Goal: Information Seeking & Learning: Learn about a topic

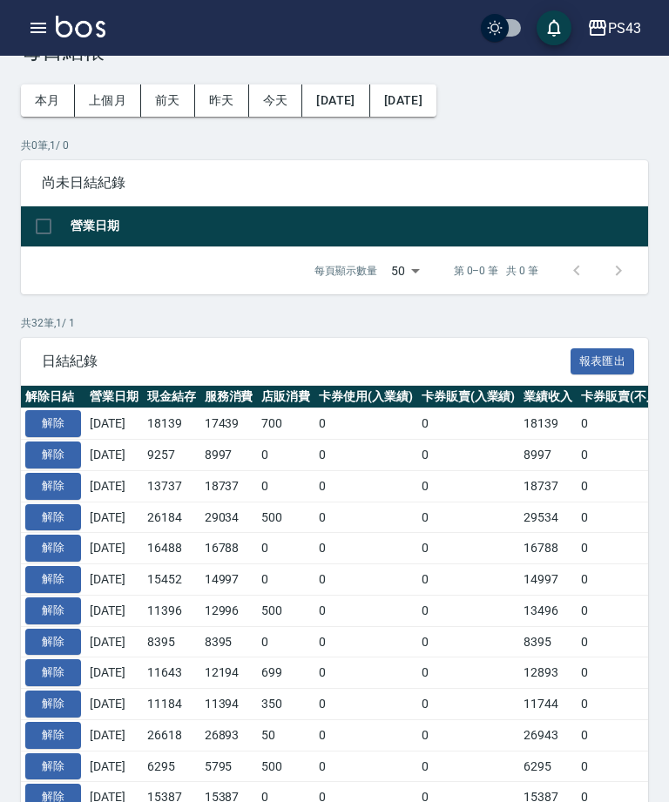
scroll to position [54, 0]
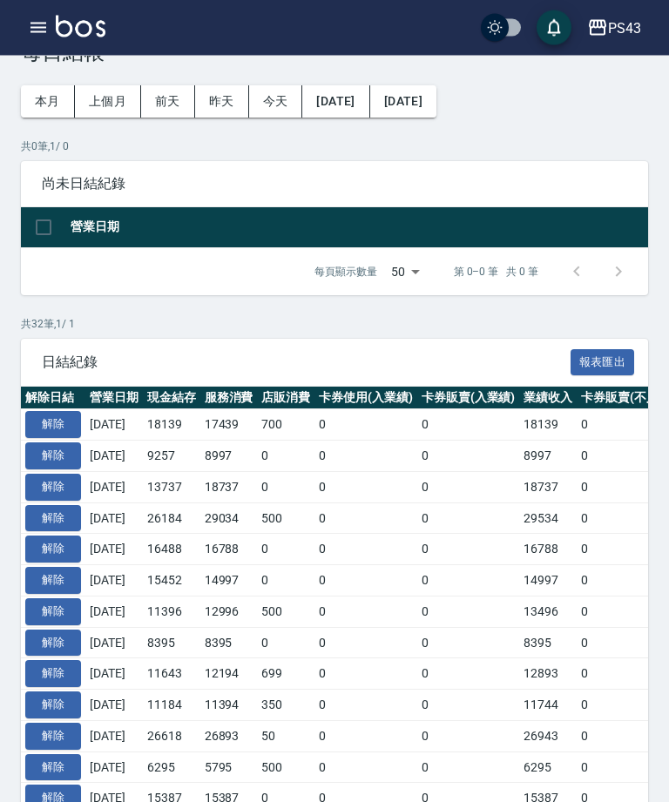
click at [32, 24] on icon "button" at bounding box center [38, 28] width 16 height 10
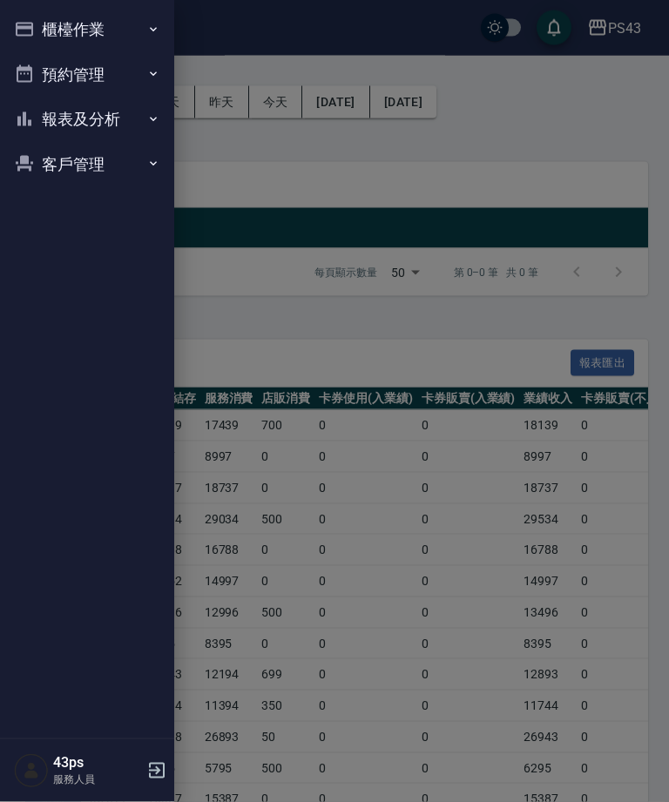
scroll to position [55, 0]
click at [48, 24] on button "櫃檯作業" at bounding box center [87, 29] width 160 height 45
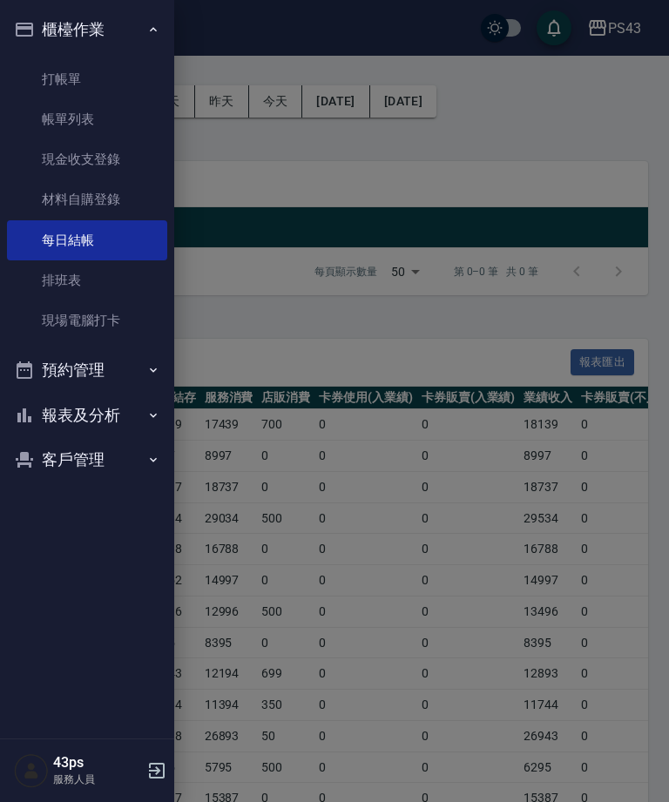
click at [108, 119] on link "帳單列表" at bounding box center [87, 119] width 160 height 40
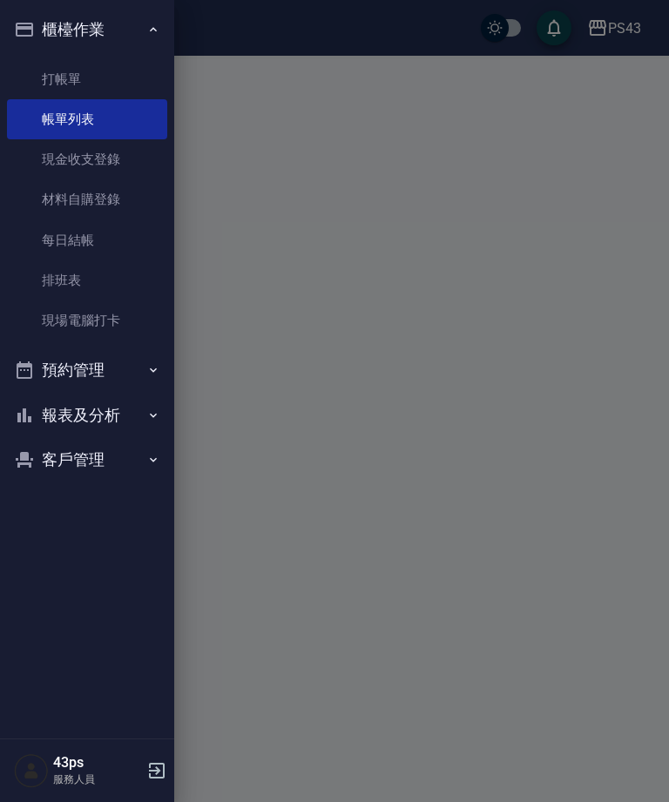
click at [143, 469] on button "客戶管理" at bounding box center [87, 459] width 160 height 45
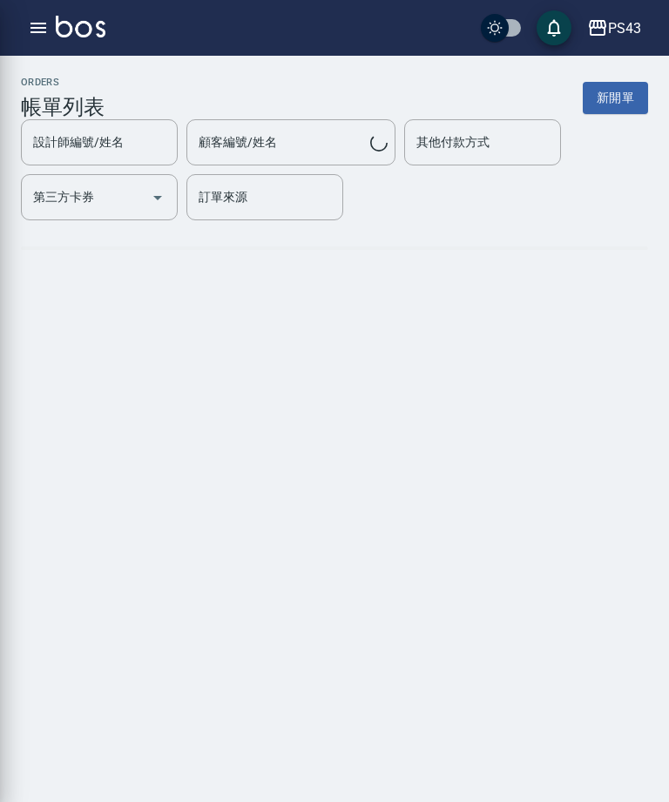
click at [31, 17] on icon "button" at bounding box center [38, 27] width 21 height 21
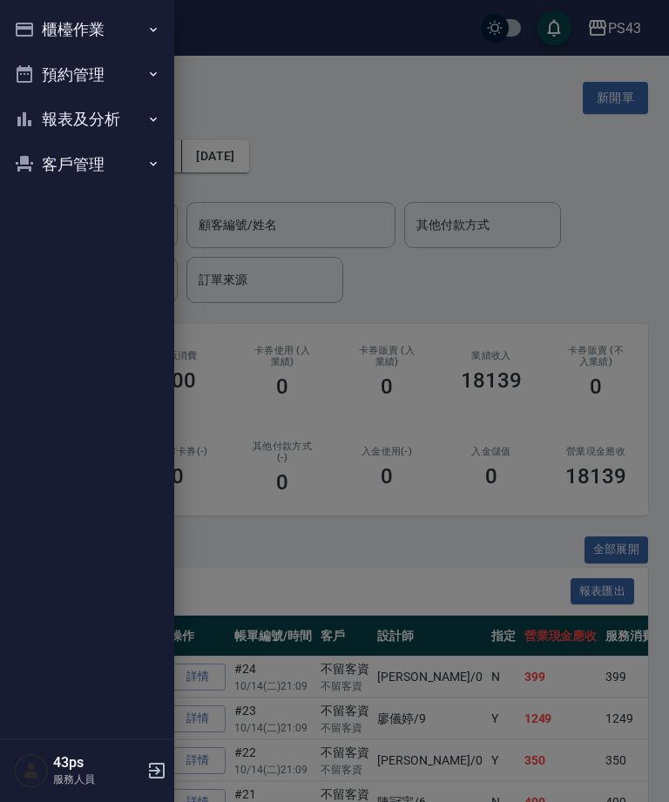
click at [44, 30] on button "櫃檯作業" at bounding box center [87, 29] width 160 height 45
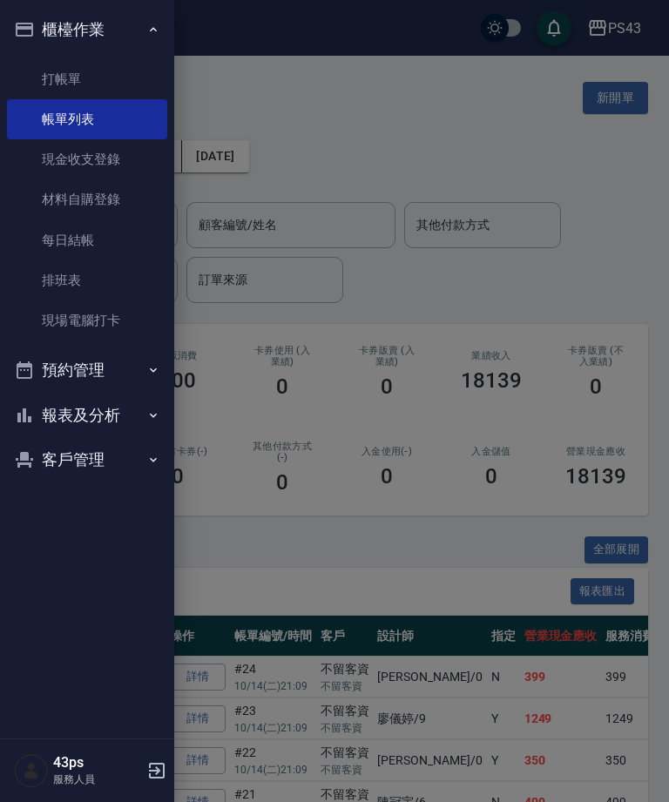
click at [111, 430] on button "報表及分析" at bounding box center [87, 415] width 160 height 45
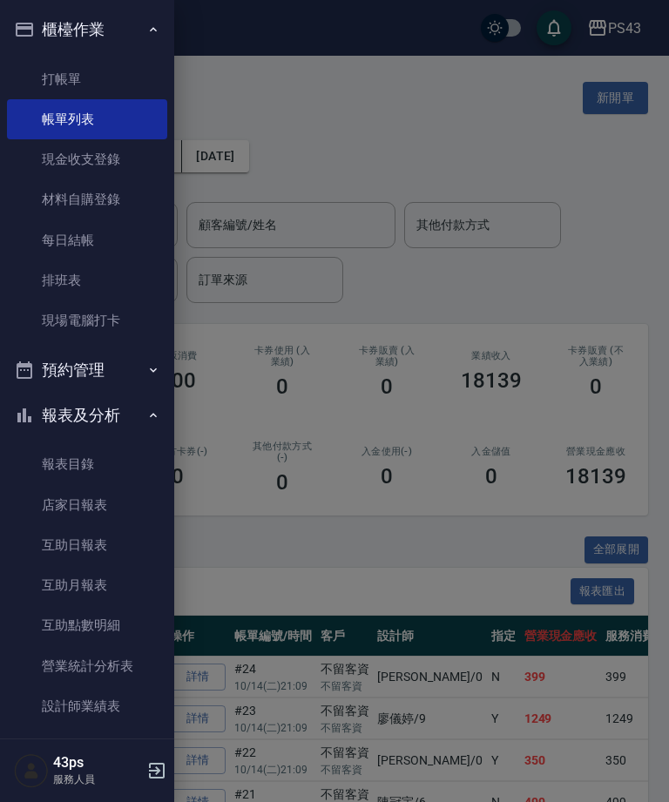
click at [107, 507] on link "店家日報表" at bounding box center [87, 505] width 160 height 40
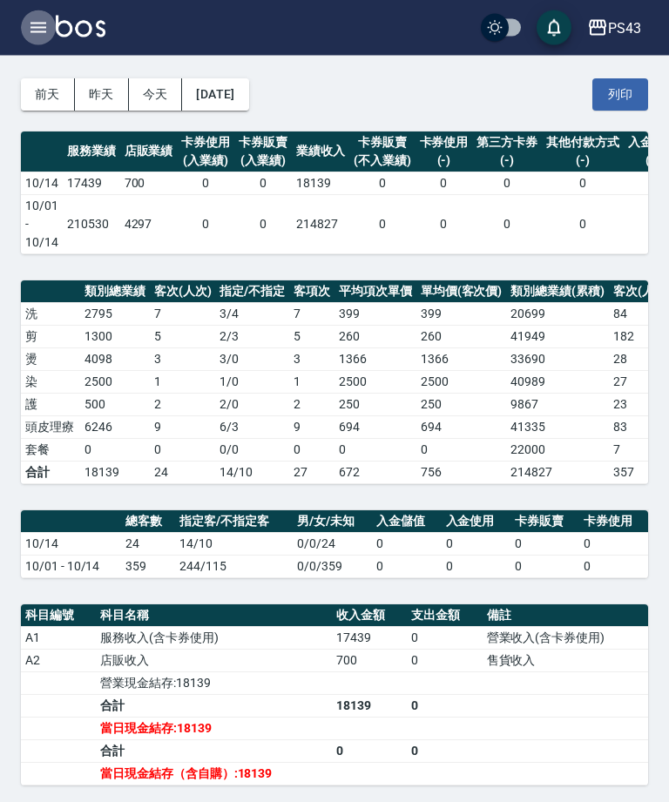
scroll to position [69, 0]
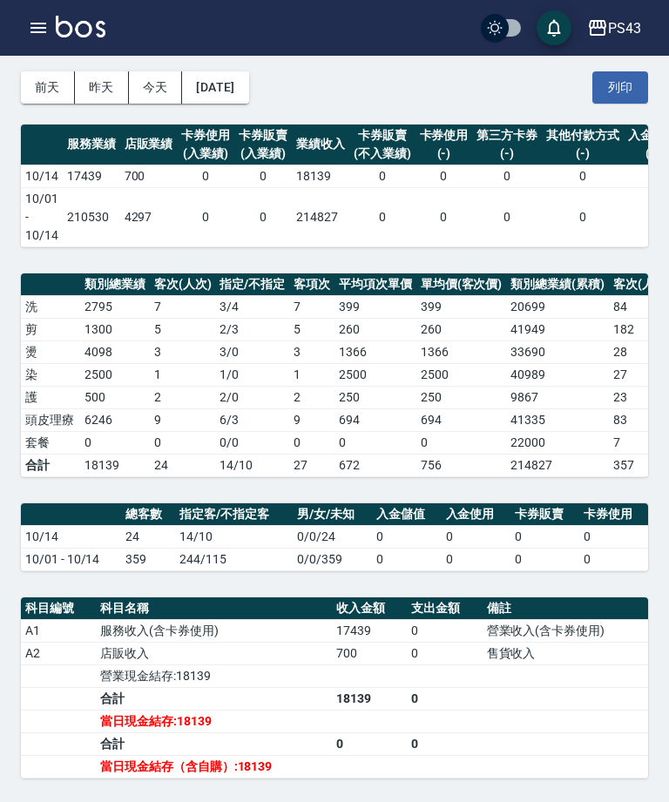
click at [42, 29] on icon "button" at bounding box center [38, 28] width 16 height 10
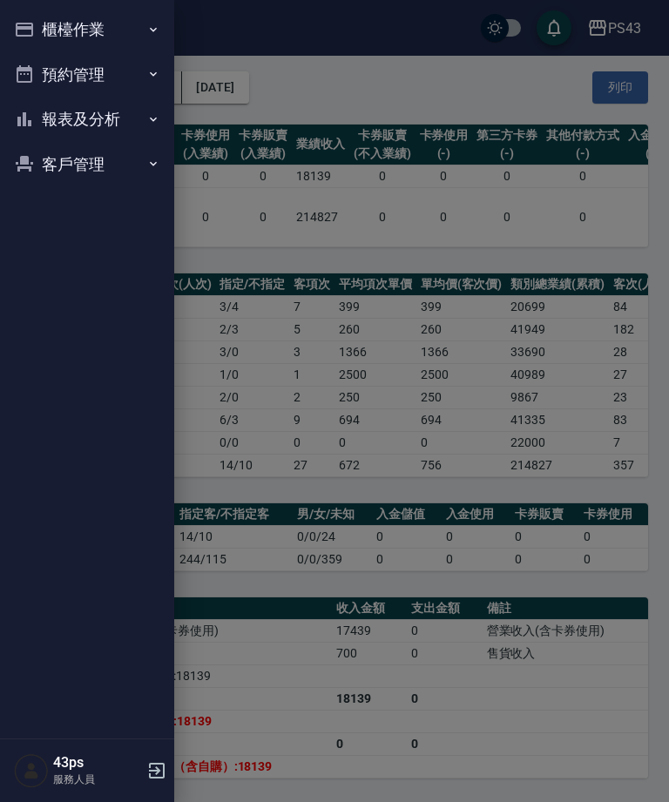
click at [112, 122] on button "報表及分析" at bounding box center [87, 119] width 160 height 45
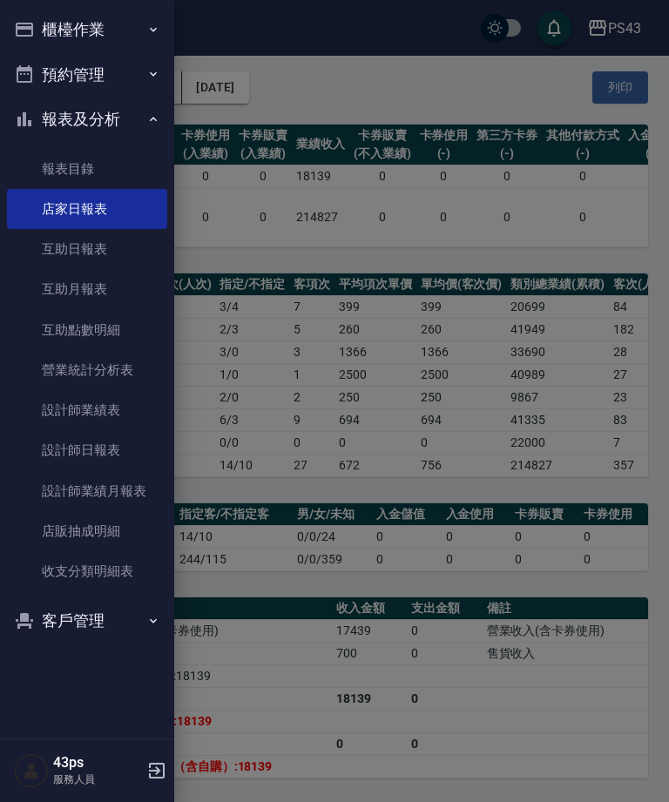
click at [118, 445] on link "設計師日報表" at bounding box center [87, 450] width 160 height 40
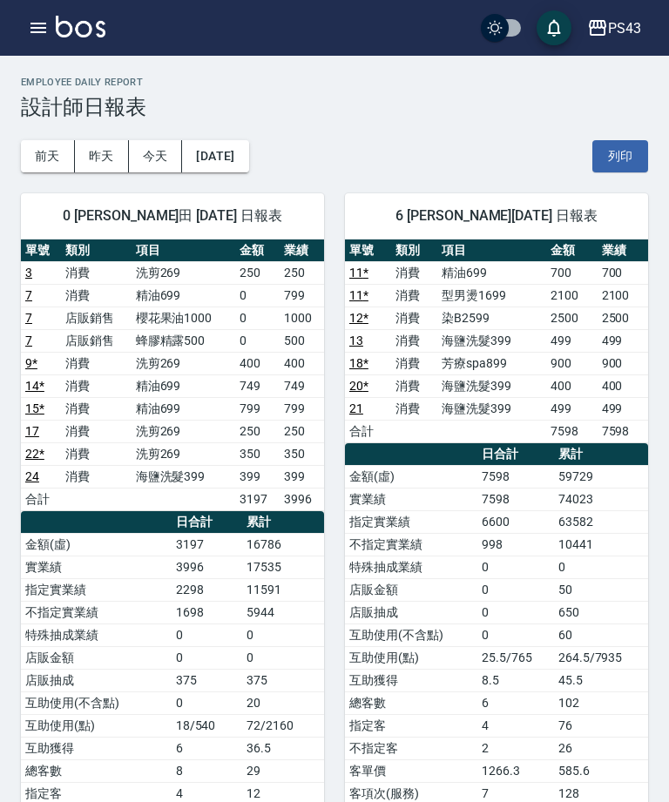
click at [424, 307] on td "消費" at bounding box center [414, 318] width 46 height 23
click at [424, 308] on td "消費" at bounding box center [414, 318] width 46 height 23
click at [430, 317] on td "消費" at bounding box center [414, 318] width 46 height 23
click at [486, 321] on td "染B2599" at bounding box center [491, 318] width 109 height 23
click at [317, 434] on td "250" at bounding box center [302, 431] width 44 height 23
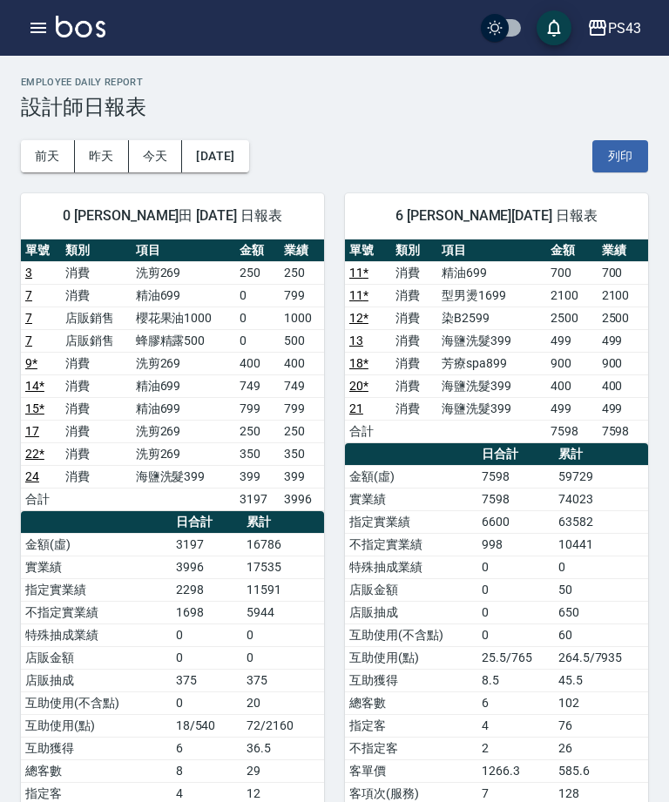
click at [304, 396] on td "749" at bounding box center [302, 386] width 44 height 23
click at [126, 306] on td "消費" at bounding box center [96, 295] width 70 height 23
